Goal: Task Accomplishment & Management: Complete application form

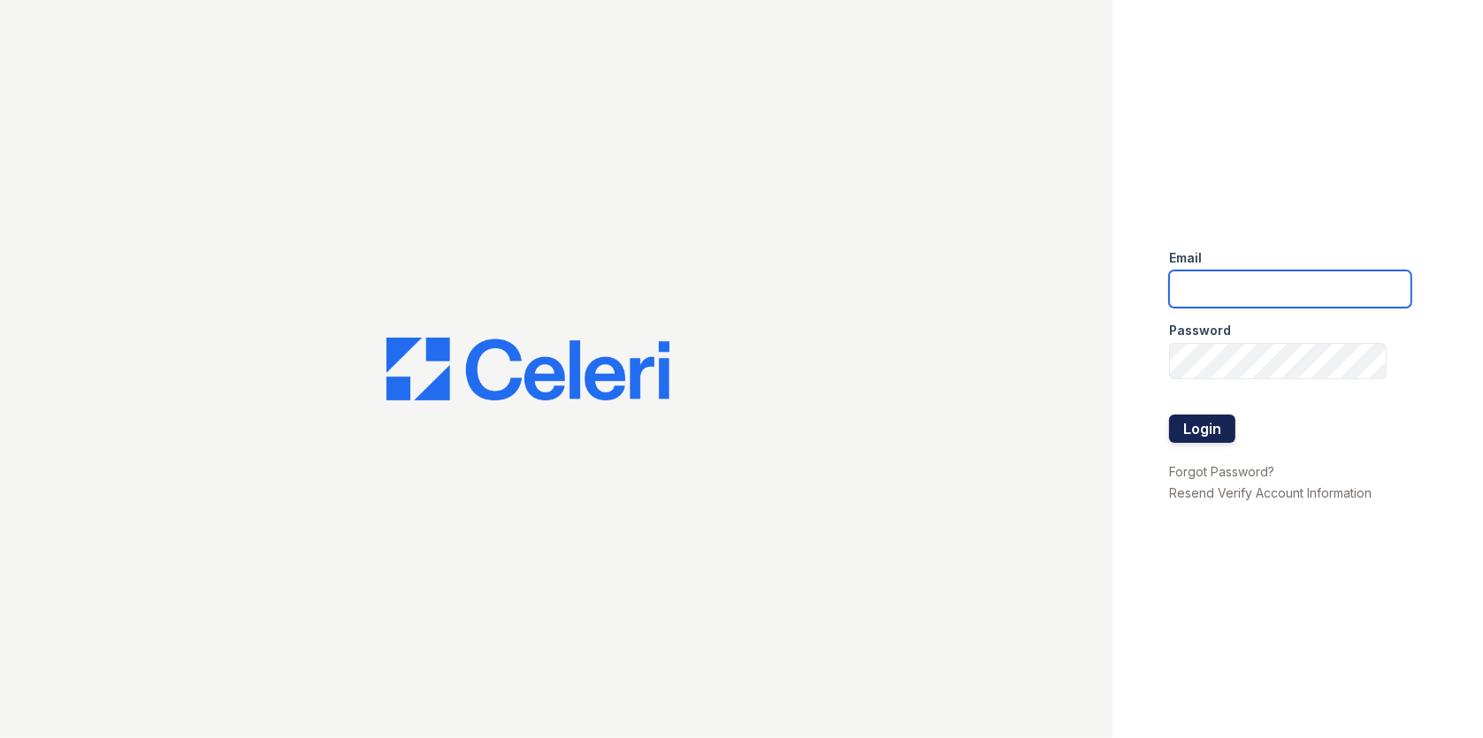
type input "[EMAIL_ADDRESS][DOMAIN_NAME]"
click at [1203, 424] on button "Login" at bounding box center [1202, 429] width 66 height 28
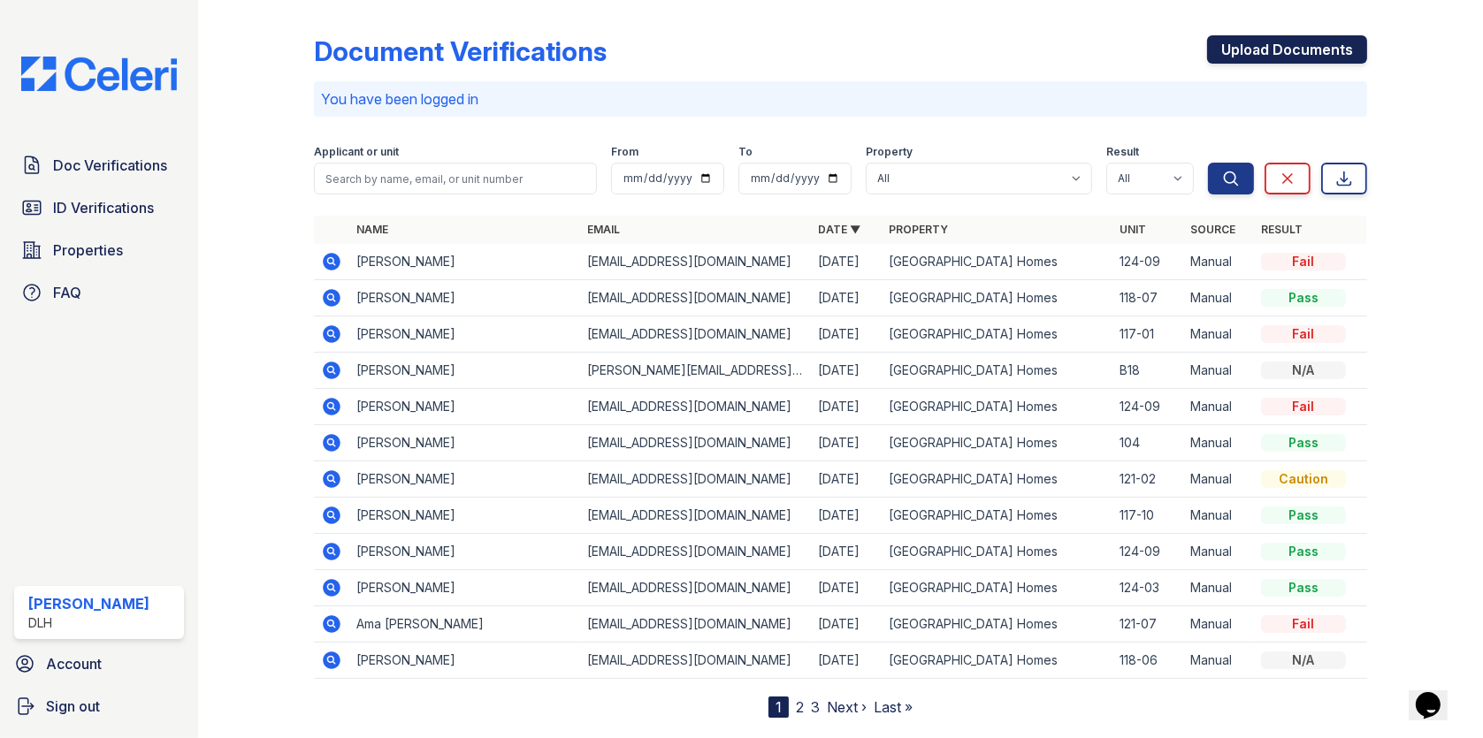
click at [1302, 54] on link "Upload Documents" at bounding box center [1287, 49] width 160 height 28
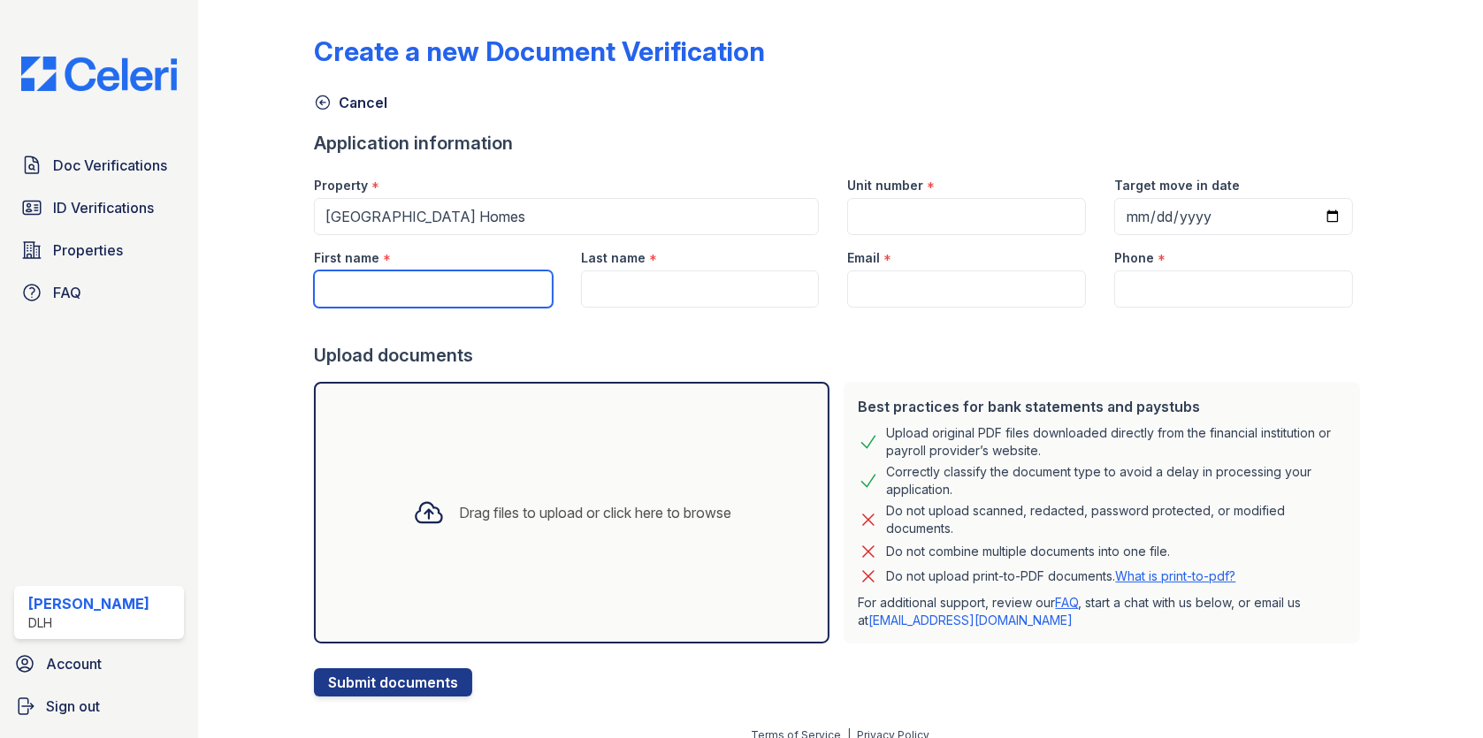
click at [445, 302] on input "First name" at bounding box center [433, 289] width 239 height 37
type input "[PERSON_NAME]"
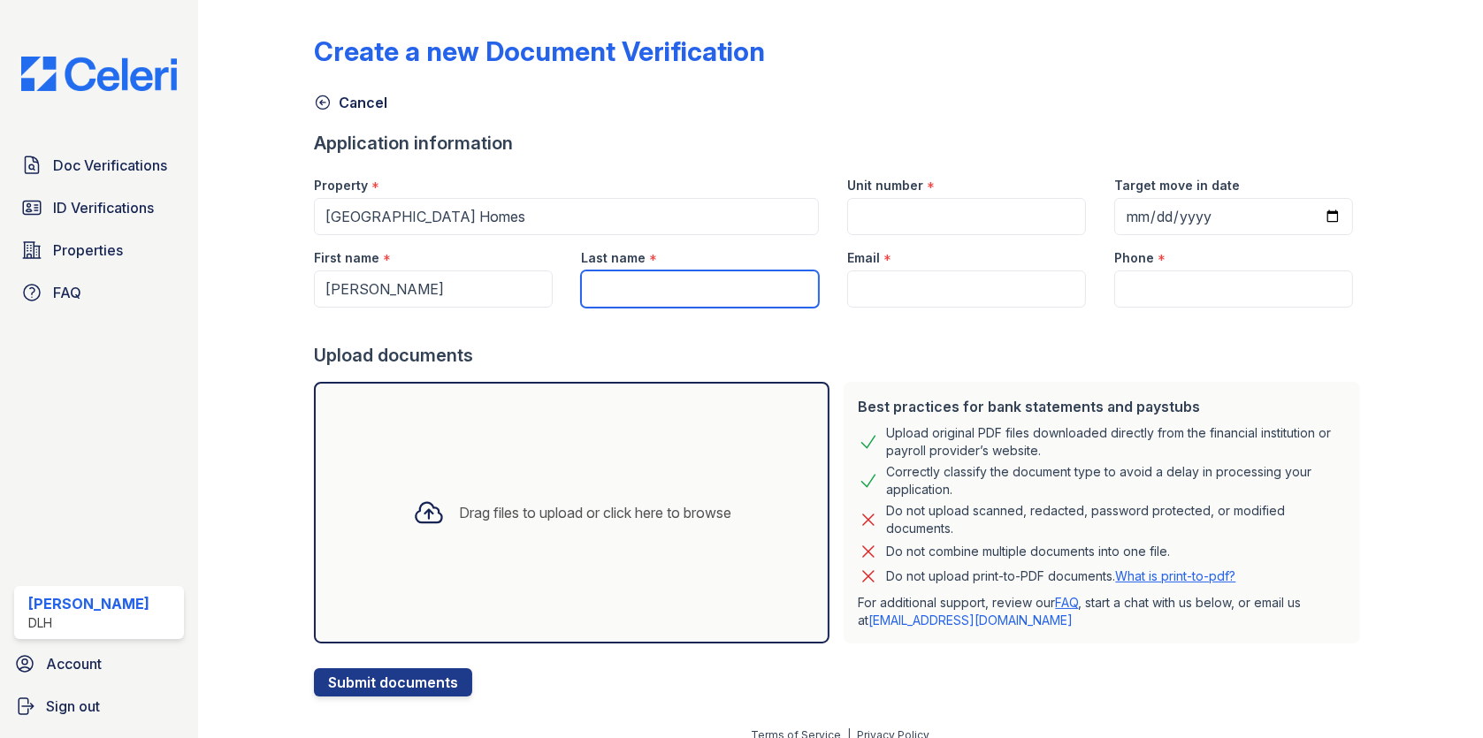
click at [635, 301] on input "Last name" at bounding box center [700, 289] width 239 height 37
type input "[PERSON_NAME]"
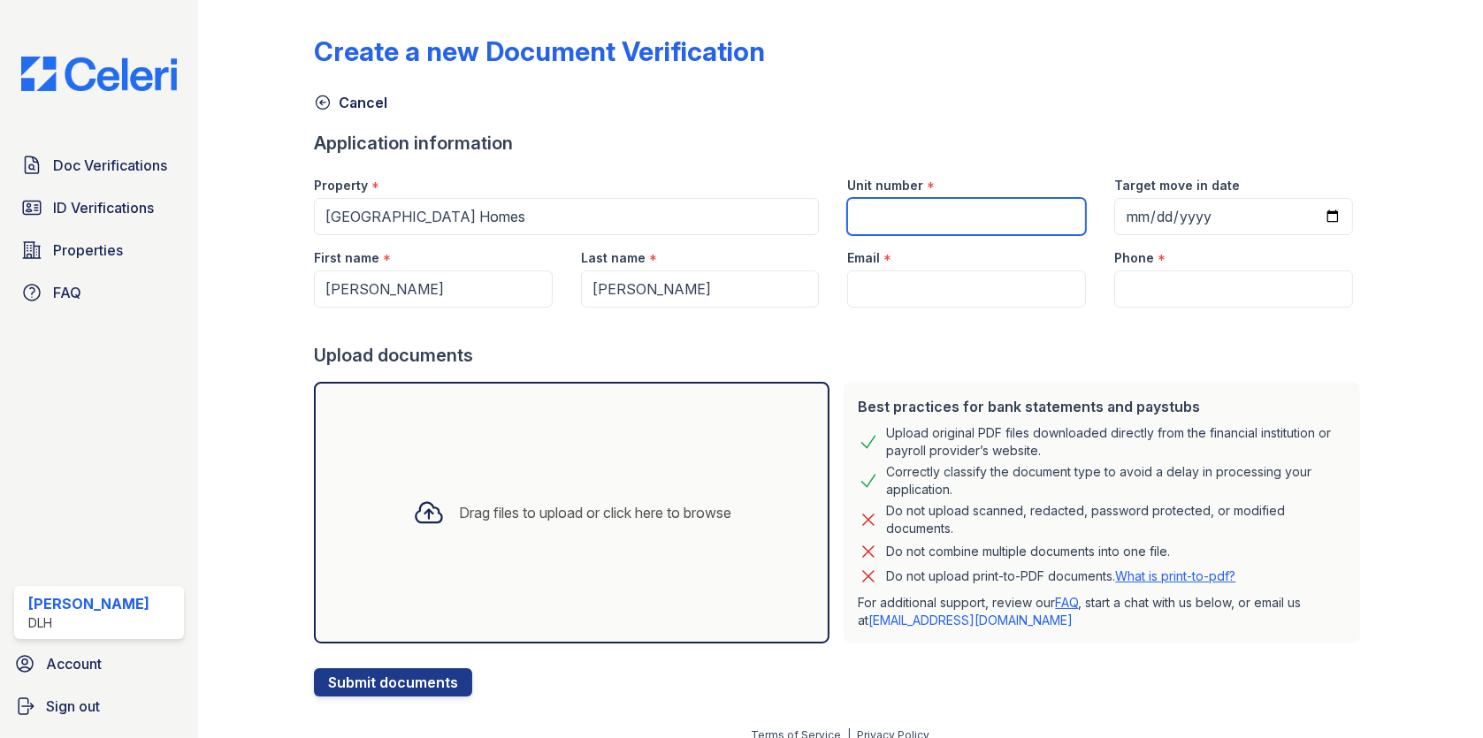
click at [888, 212] on input "Unit number" at bounding box center [966, 216] width 239 height 37
type input "124-09"
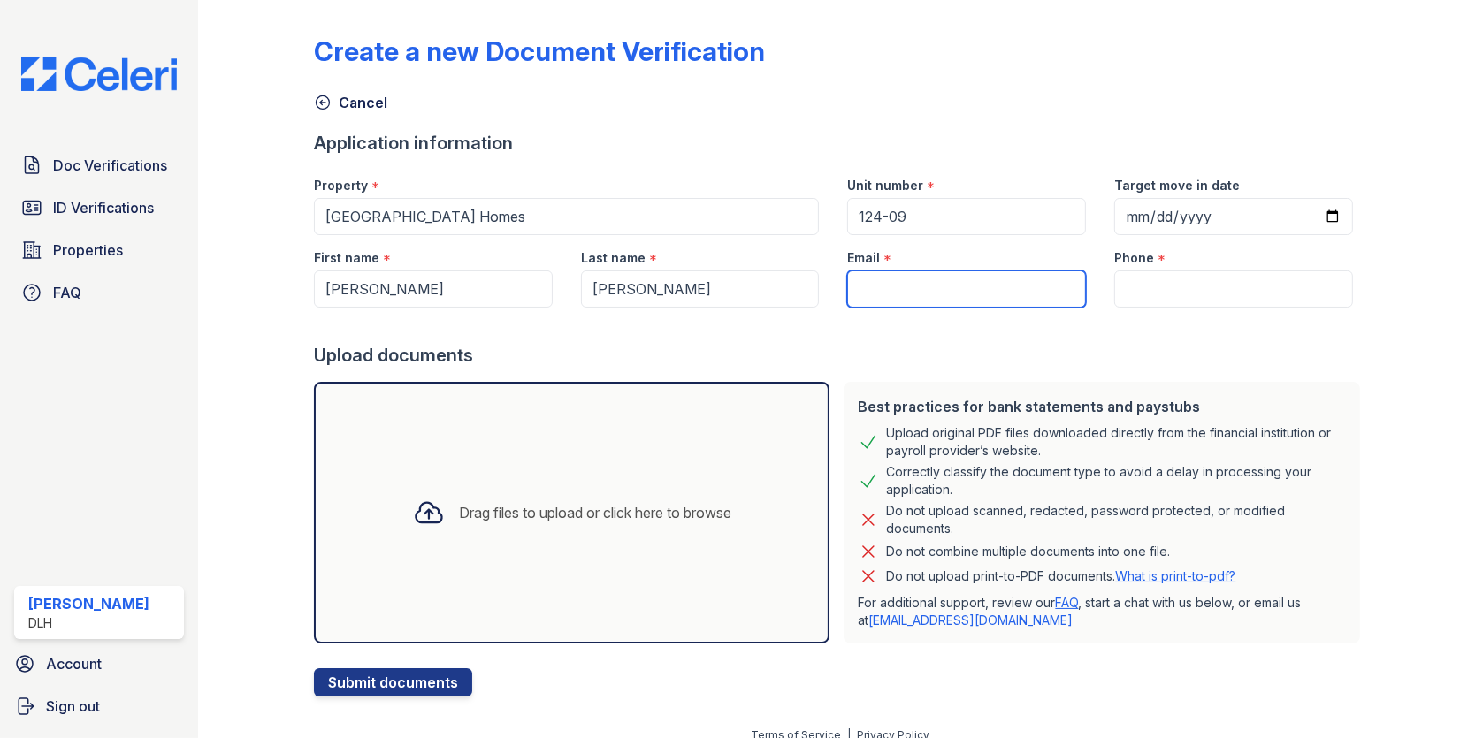
click at [893, 279] on input "Email" at bounding box center [966, 289] width 239 height 37
paste input "[EMAIL_ADDRESS][DOMAIN_NAME]"
type input "[EMAIL_ADDRESS][DOMAIN_NAME]"
click at [1178, 265] on div "Phone *" at bounding box center [1233, 252] width 239 height 35
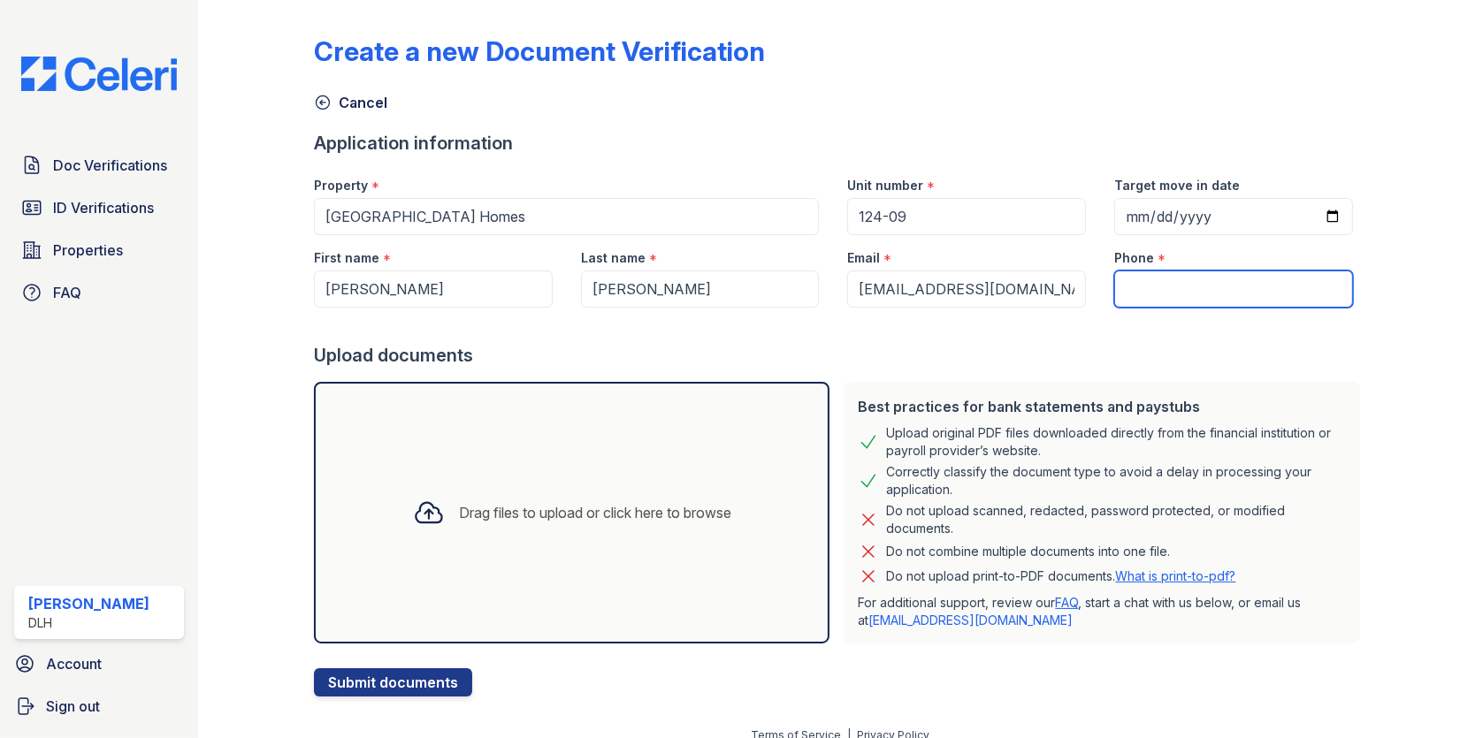
click at [1157, 281] on input "Phone" at bounding box center [1233, 289] width 239 height 37
paste input "[PHONE_NUMBER]"
type input "[PHONE_NUMBER]"
click at [443, 513] on div "Drag files to upload or click here to browse" at bounding box center [572, 513] width 347 height 60
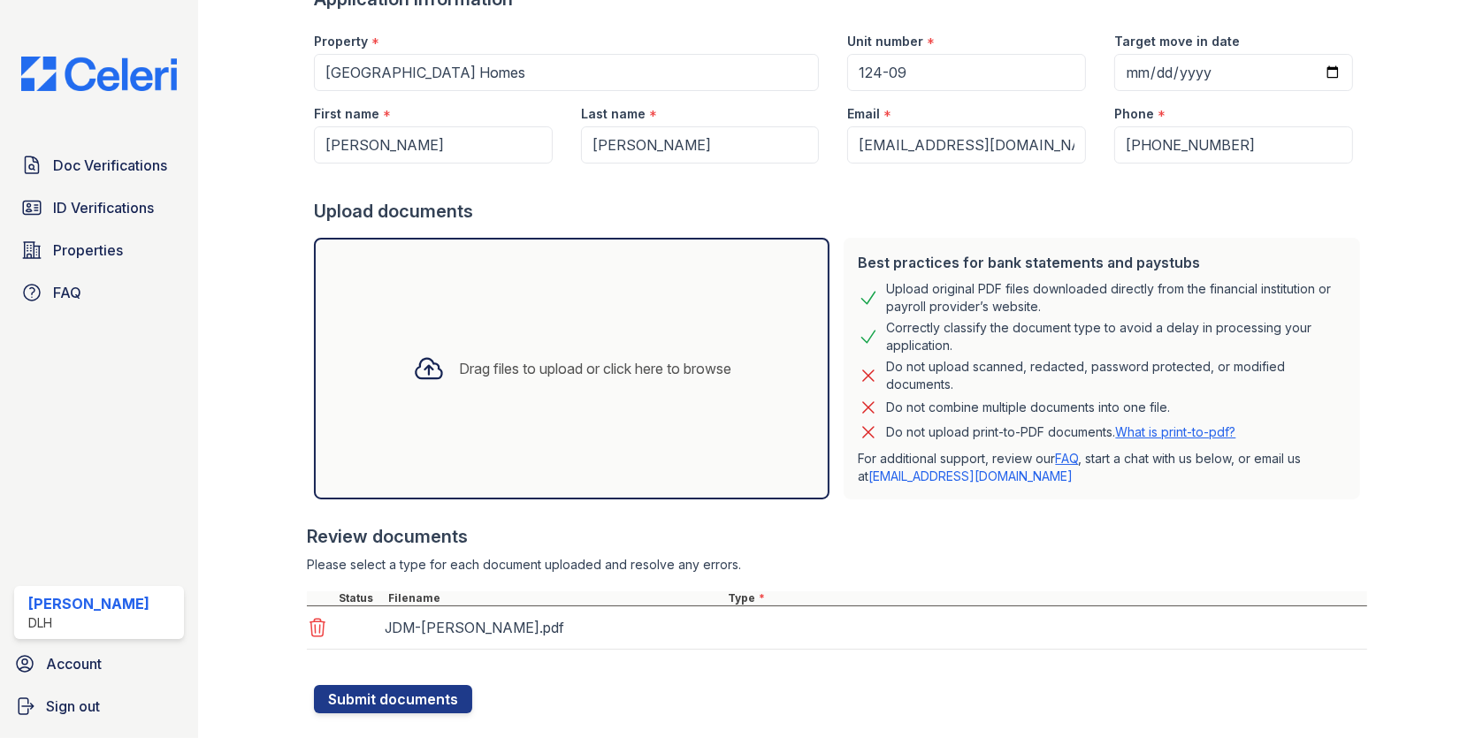
scroll to position [178, 0]
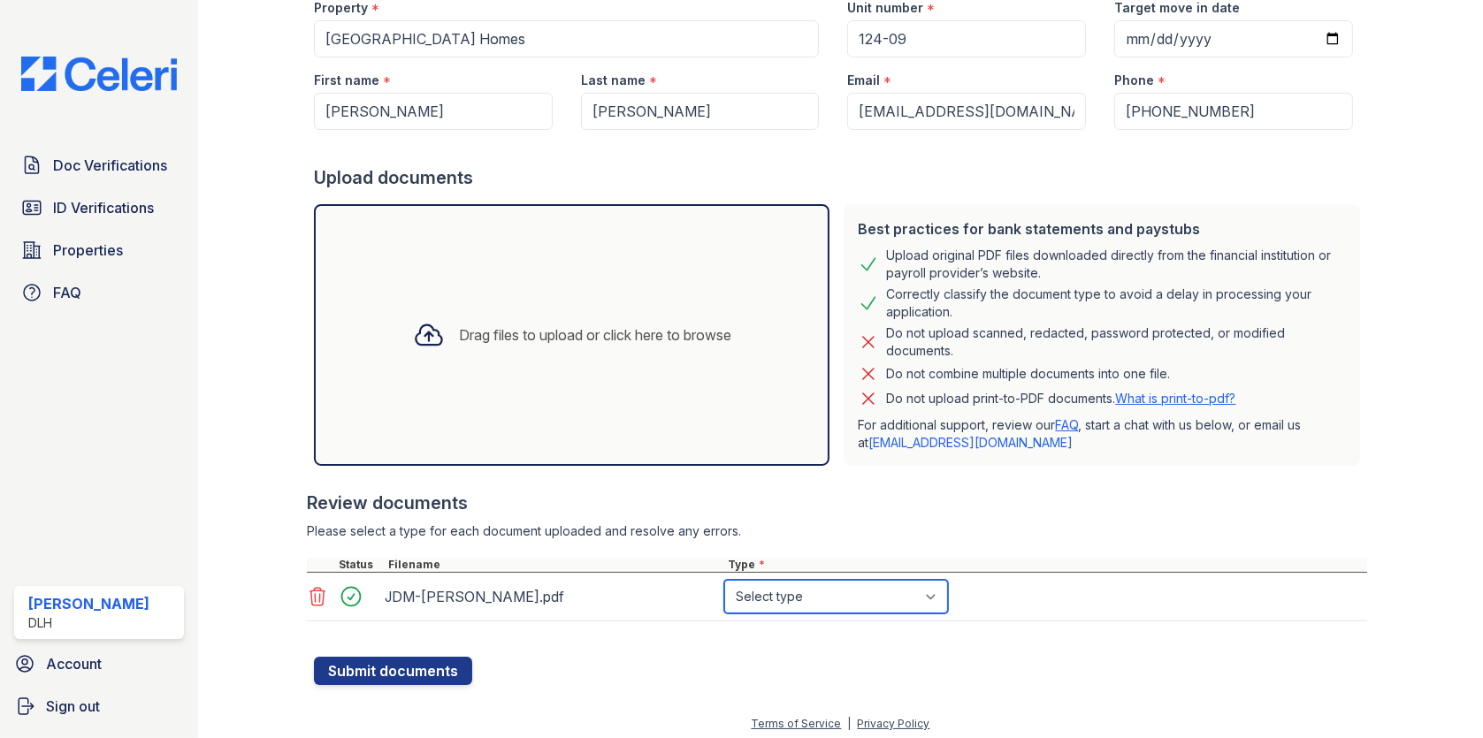
click at [777, 598] on select "Select type Paystub Bank Statement Offer Letter Tax Documents Benefit Award Let…" at bounding box center [836, 597] width 224 height 34
select select "paystub"
click at [724, 580] on select "Select type Paystub Bank Statement Offer Letter Tax Documents Benefit Award Let…" at bounding box center [836, 597] width 224 height 34
click at [432, 668] on button "Submit documents" at bounding box center [393, 671] width 158 height 28
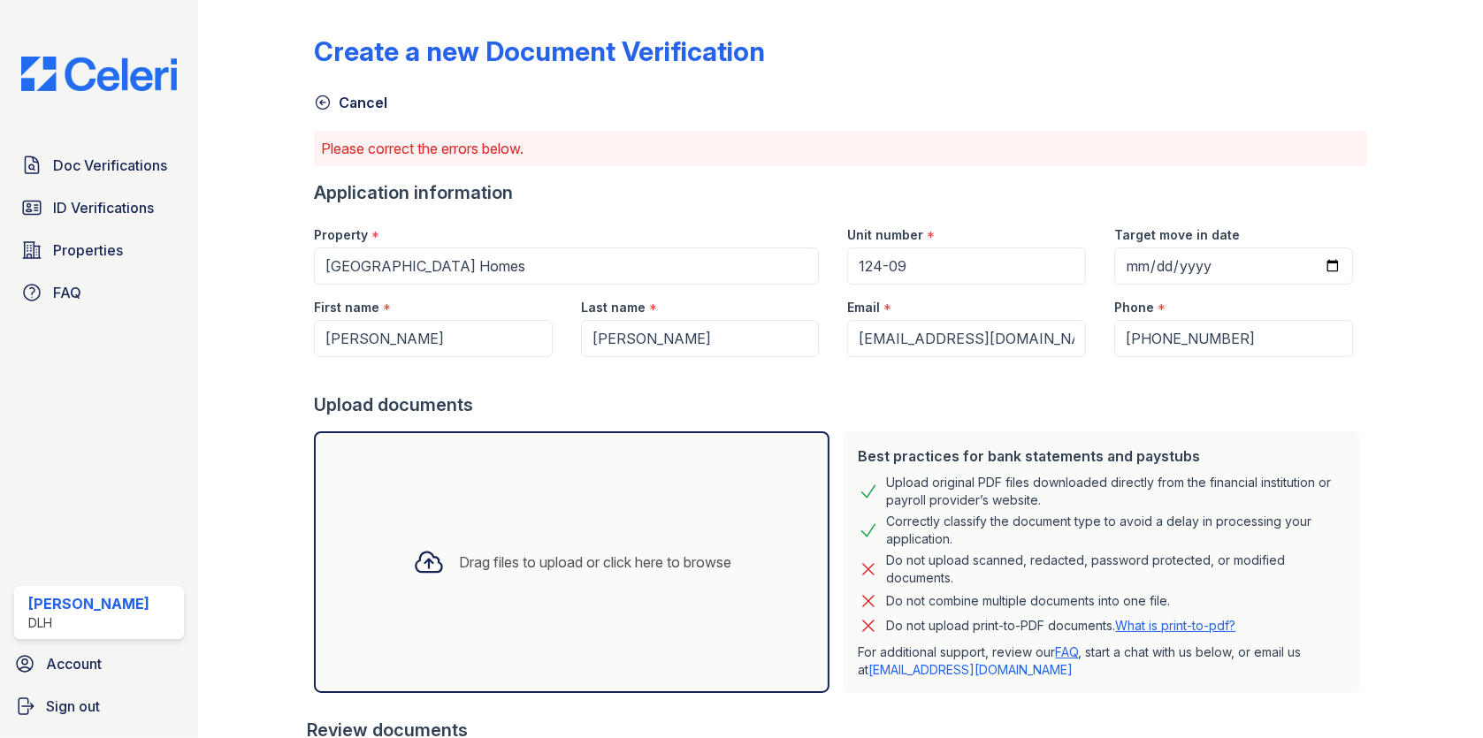
scroll to position [259, 0]
